Goal: Navigation & Orientation: Find specific page/section

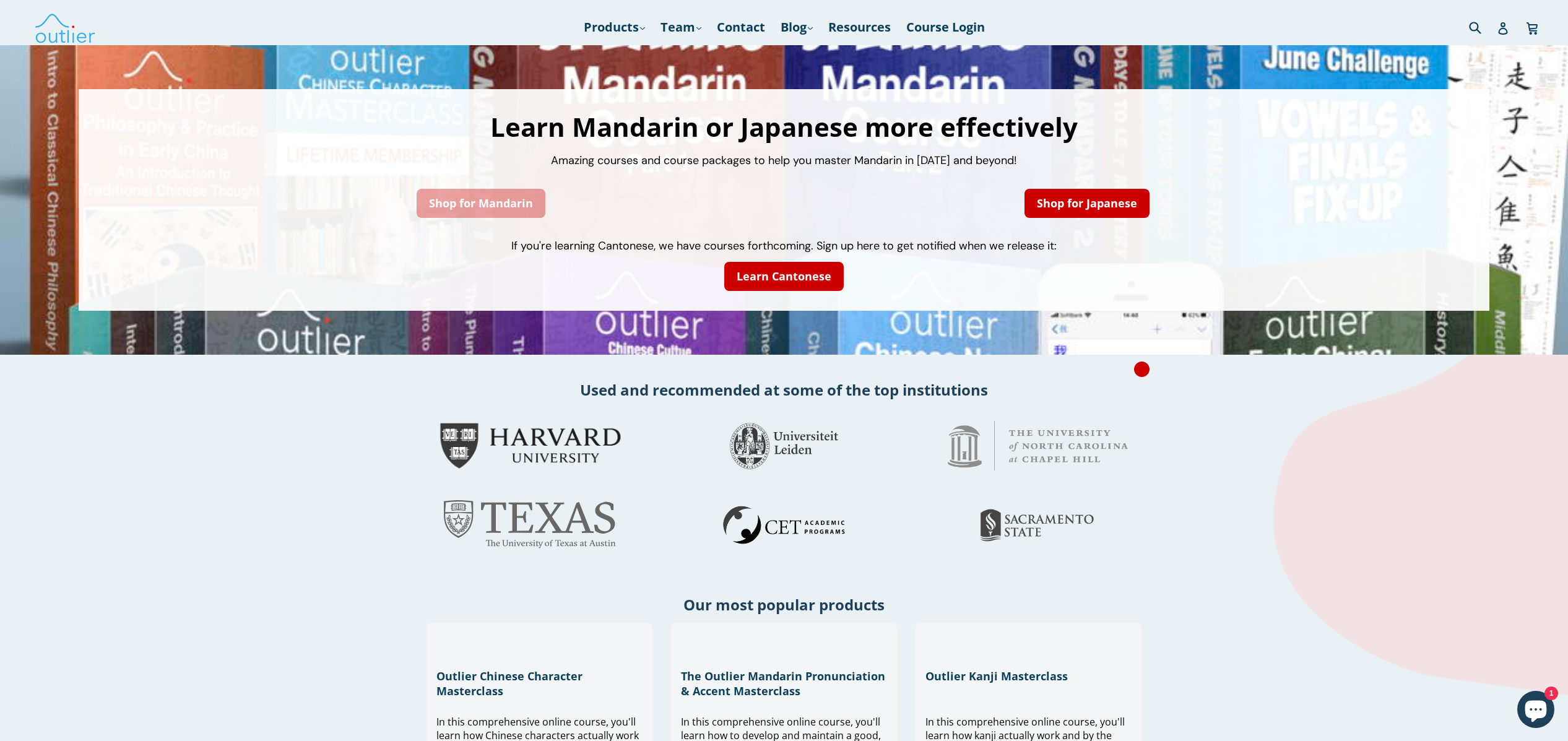
click at [490, 207] on link "Shop for Mandarin" at bounding box center [480, 203] width 129 height 29
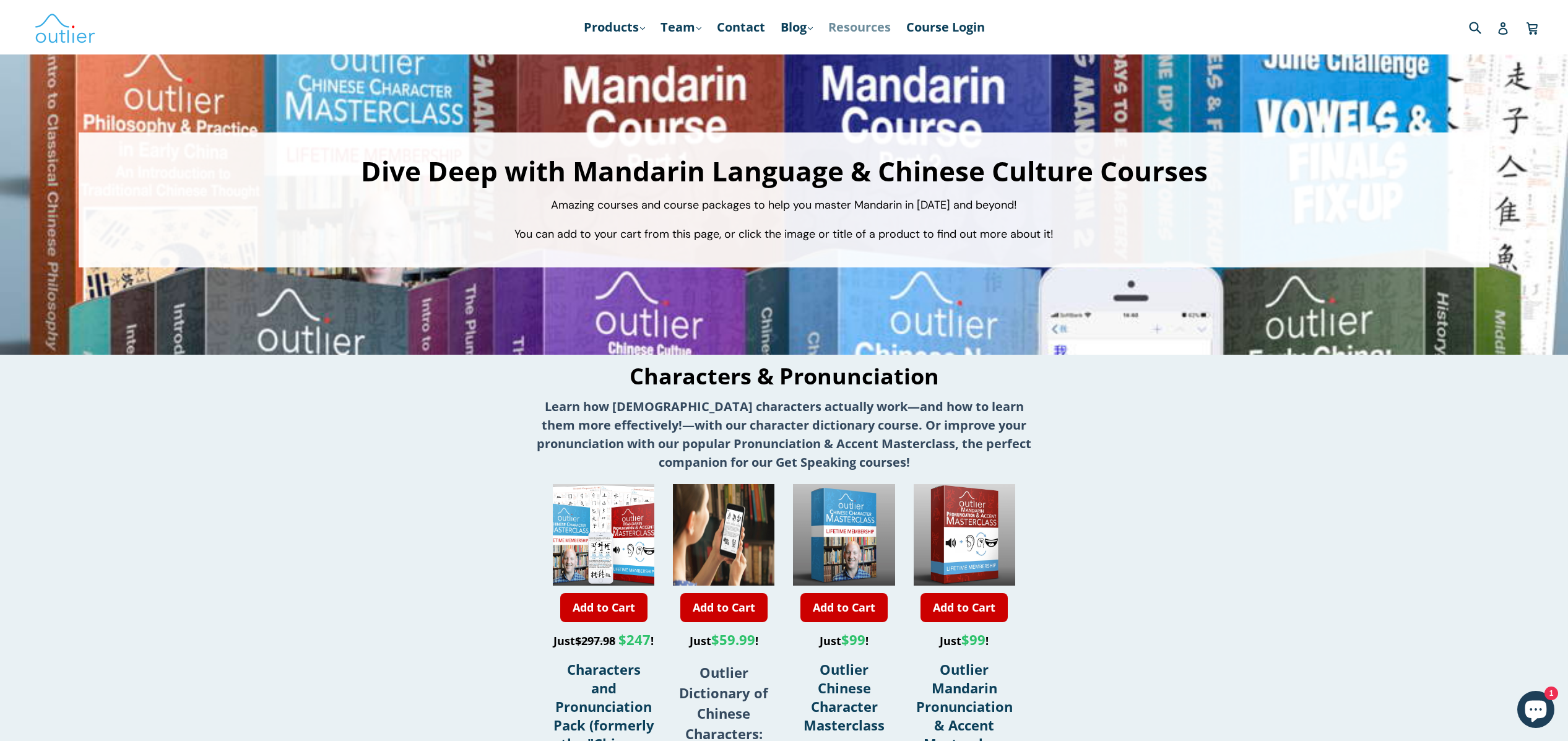
click at [857, 26] on link "Resources" at bounding box center [859, 27] width 75 height 23
